Goal: Task Accomplishment & Management: Manage account settings

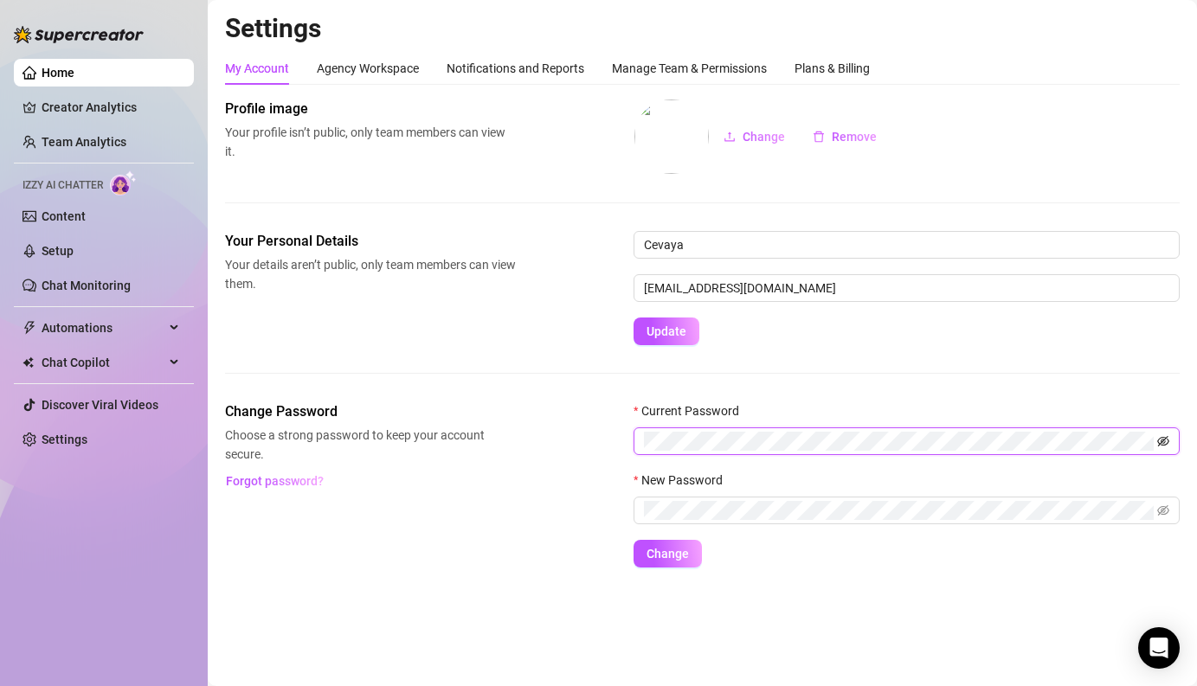
click at [1161, 445] on icon "eye-invisible" at bounding box center [1163, 441] width 12 height 10
click at [1143, 511] on icon "eye-invisible" at bounding box center [1144, 510] width 12 height 10
click at [669, 553] on span "Change" at bounding box center [667, 554] width 42 height 14
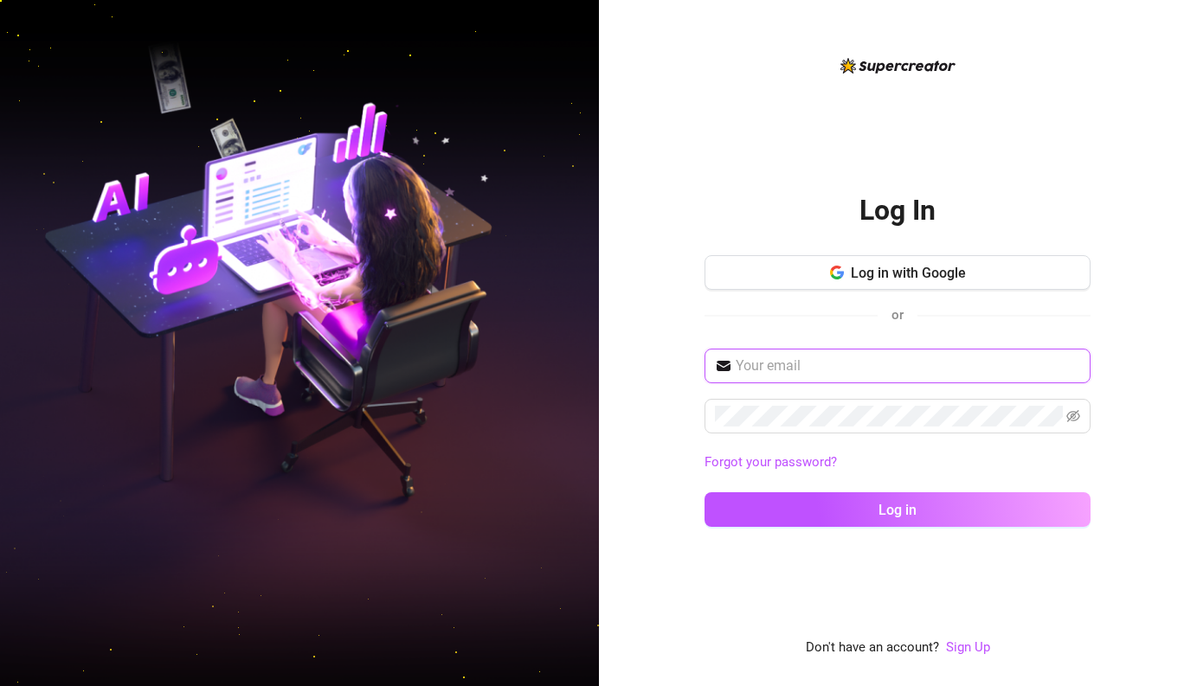
click at [793, 372] on input "text" at bounding box center [908, 366] width 344 height 21
type input "[EMAIL_ADDRESS][DOMAIN_NAME]"
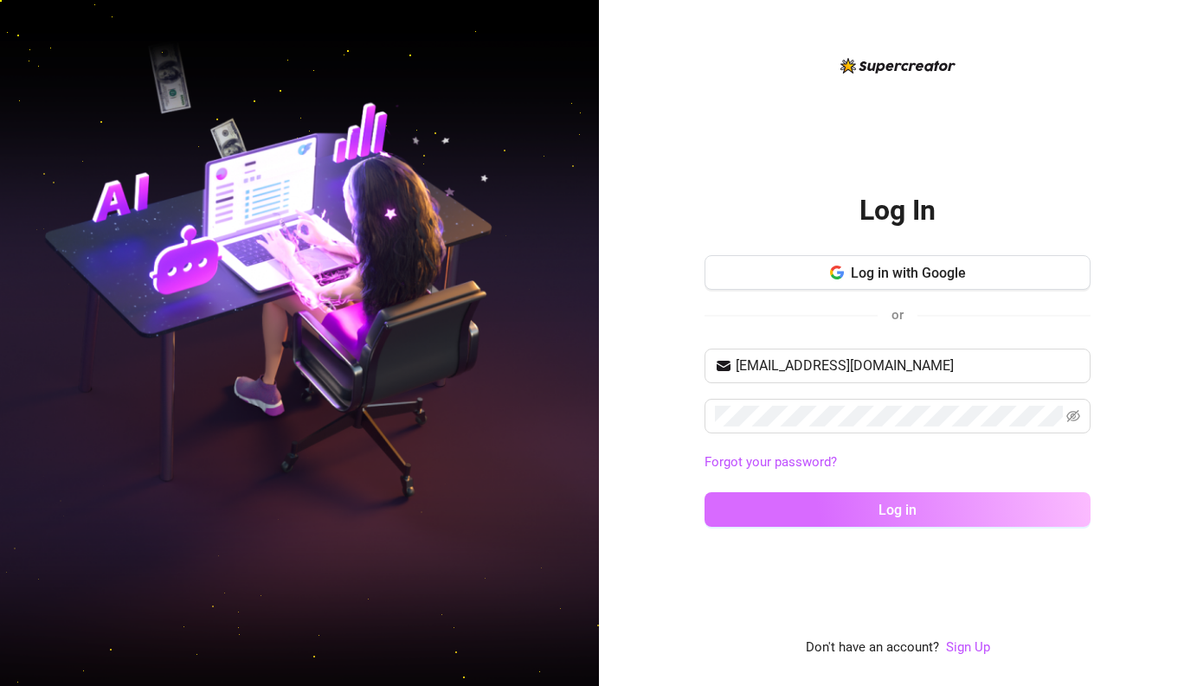
click at [862, 507] on button "Log in" at bounding box center [897, 509] width 386 height 35
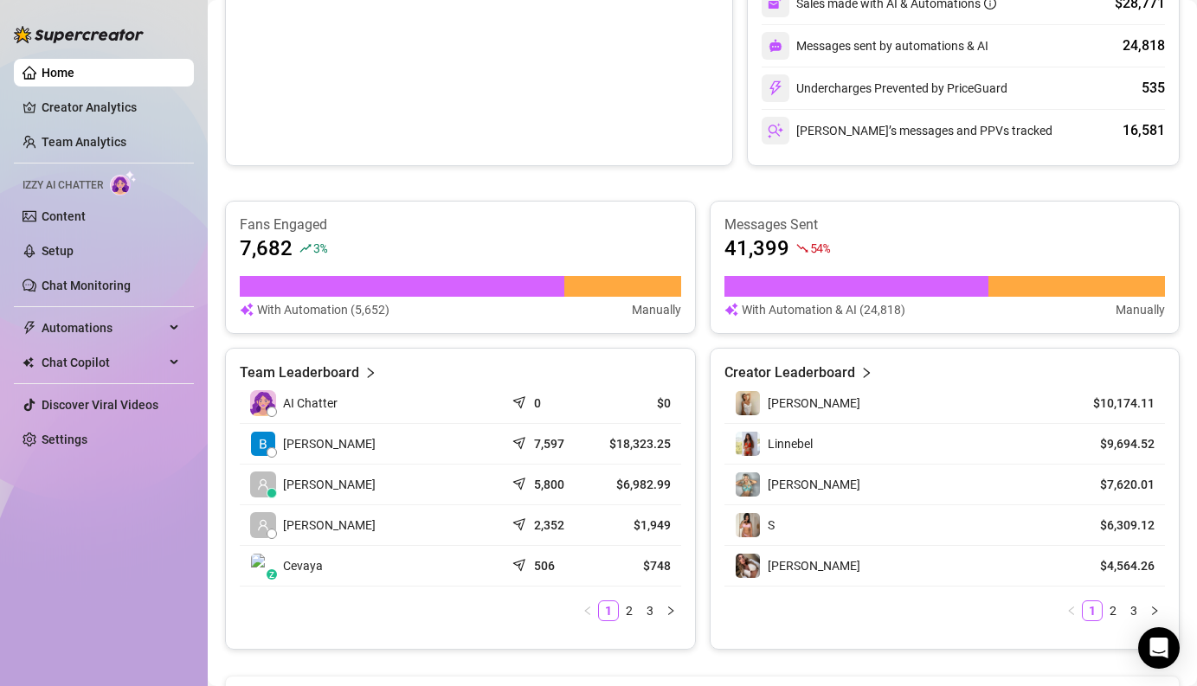
scroll to position [539, 0]
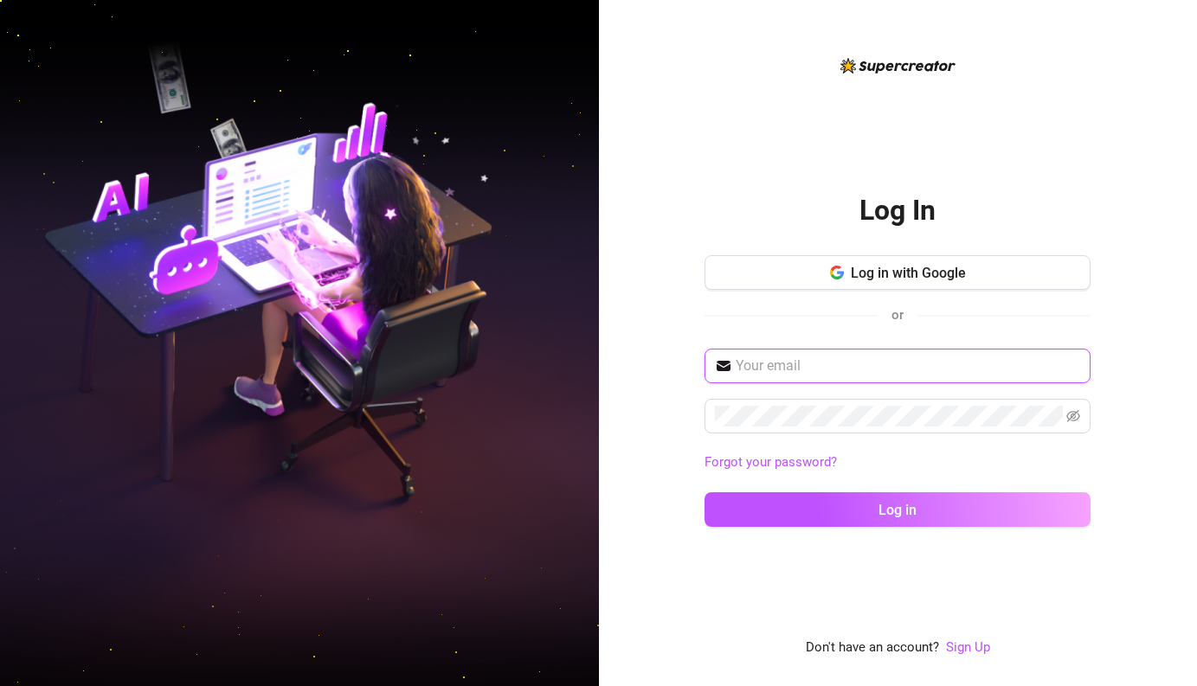
click at [846, 376] on input "text" at bounding box center [908, 366] width 344 height 21
type input "[EMAIL_ADDRESS][DOMAIN_NAME]"
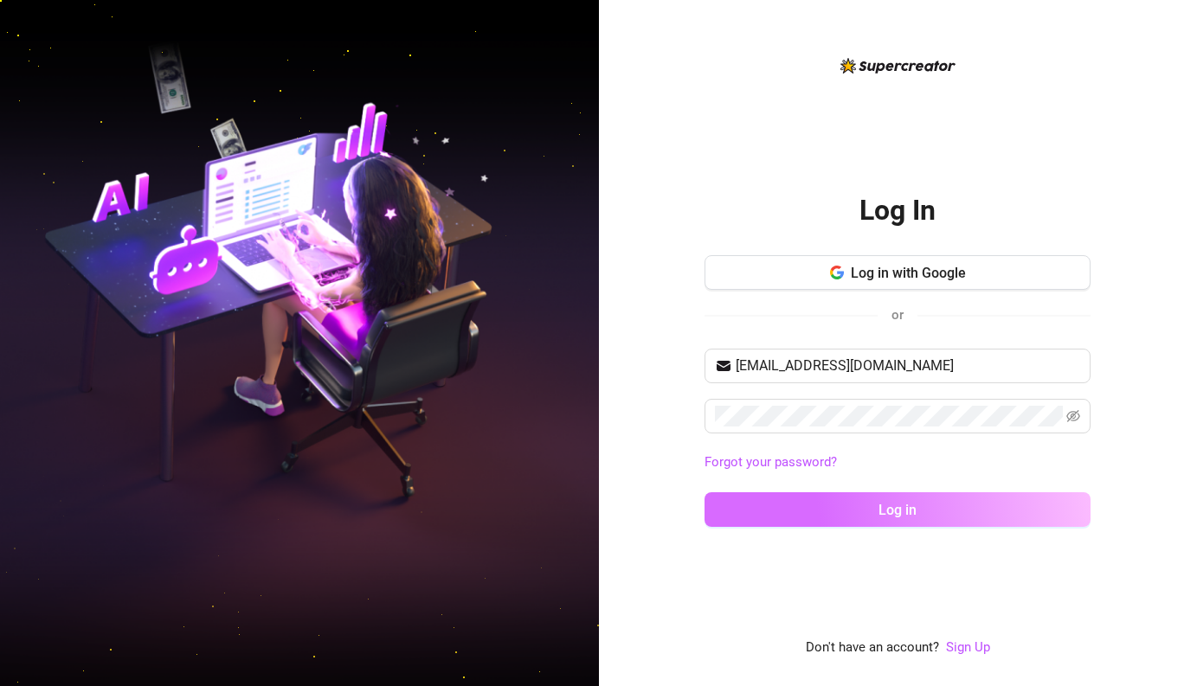
click at [918, 498] on button "Log in" at bounding box center [897, 509] width 386 height 35
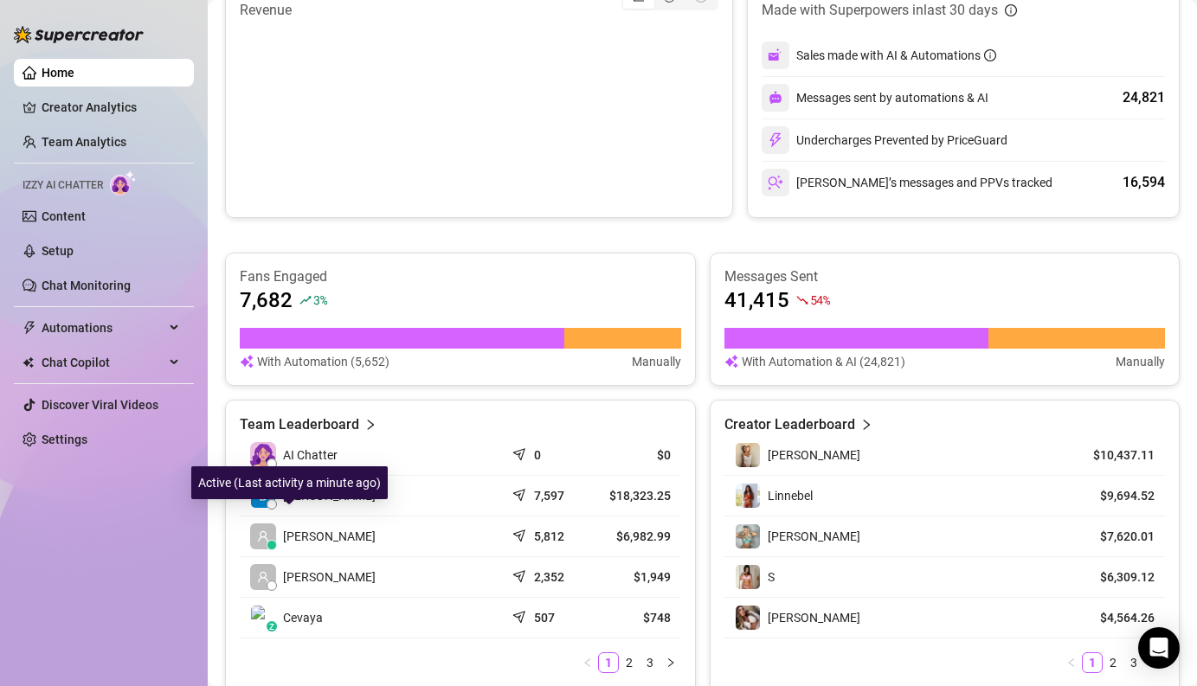
scroll to position [492, 0]
